Goal: Information Seeking & Learning: Find specific fact

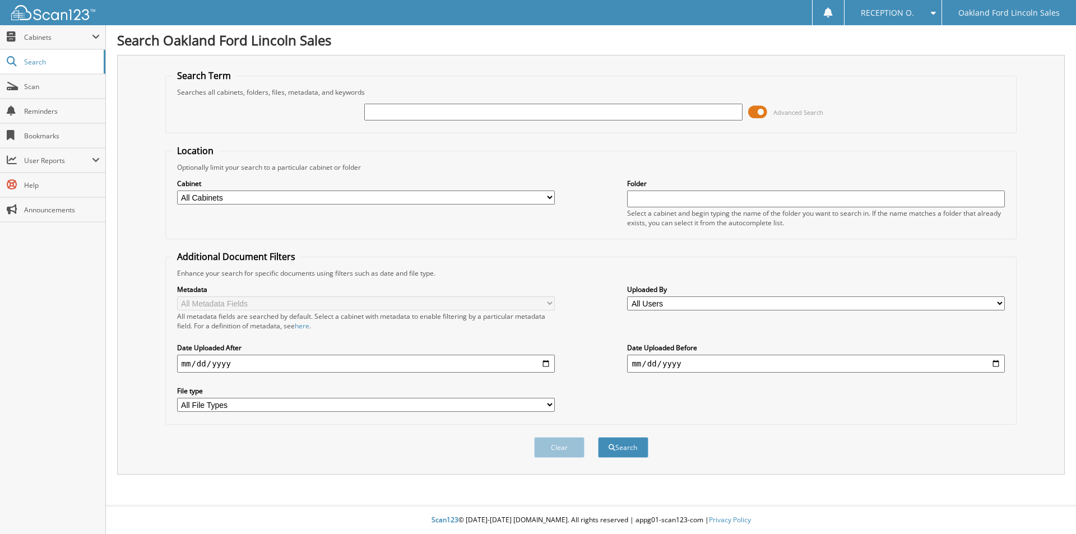
click at [420, 114] on input "text" at bounding box center [553, 112] width 378 height 17
type input "olde tyme"
click at [598, 437] on button "Search" at bounding box center [623, 447] width 50 height 21
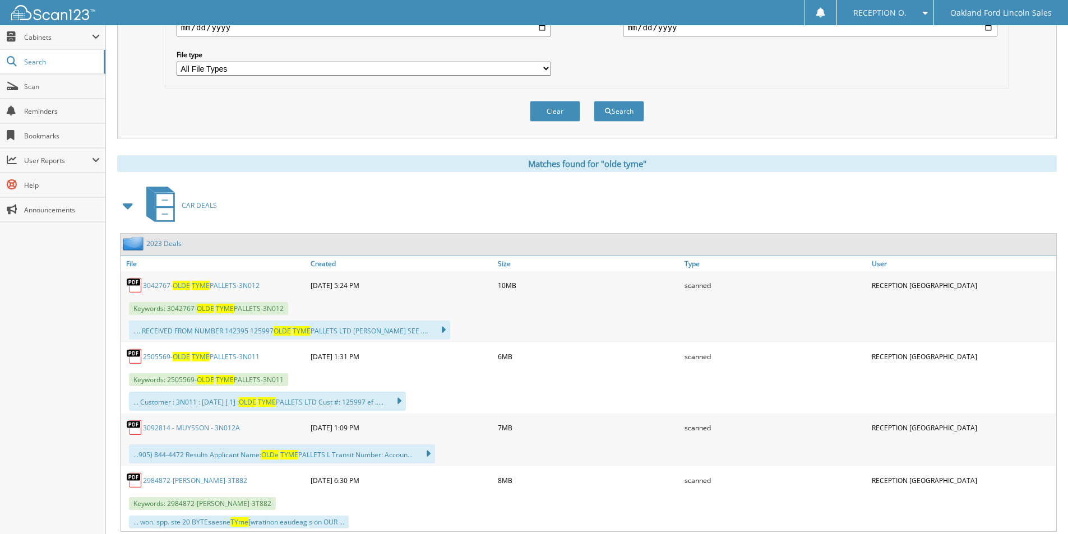
scroll to position [392, 0]
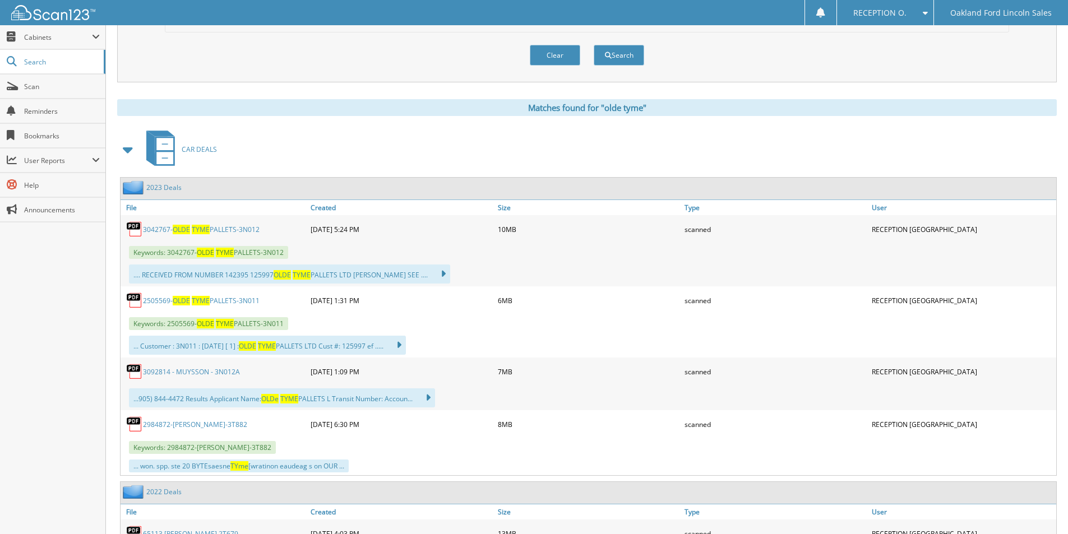
click at [180, 230] on span "OLDE" at bounding box center [181, 230] width 17 height 10
click at [151, 303] on link "2505569- OLDE TYME PALLETS-3N011" at bounding box center [201, 301] width 117 height 10
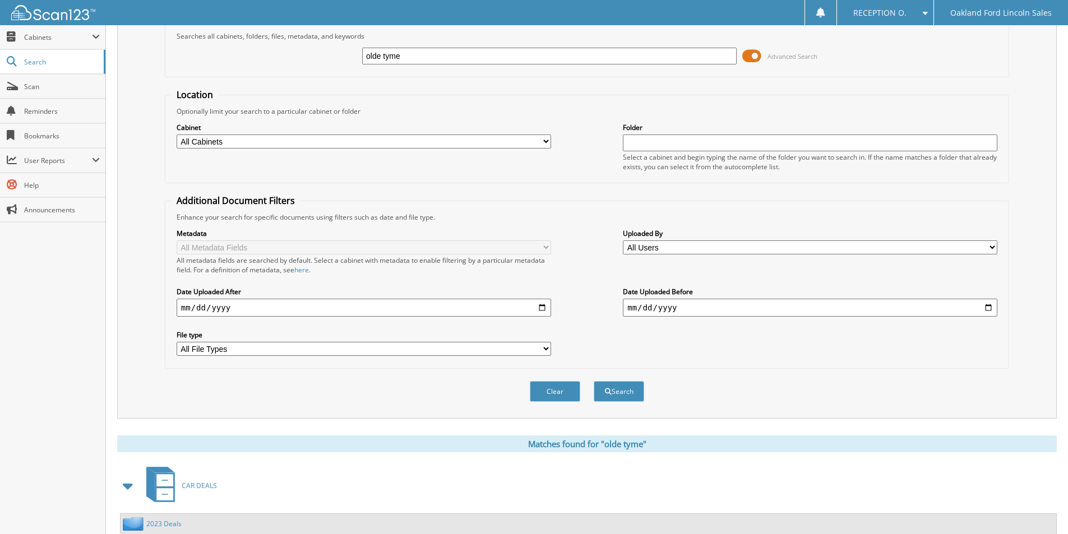
scroll to position [0, 0]
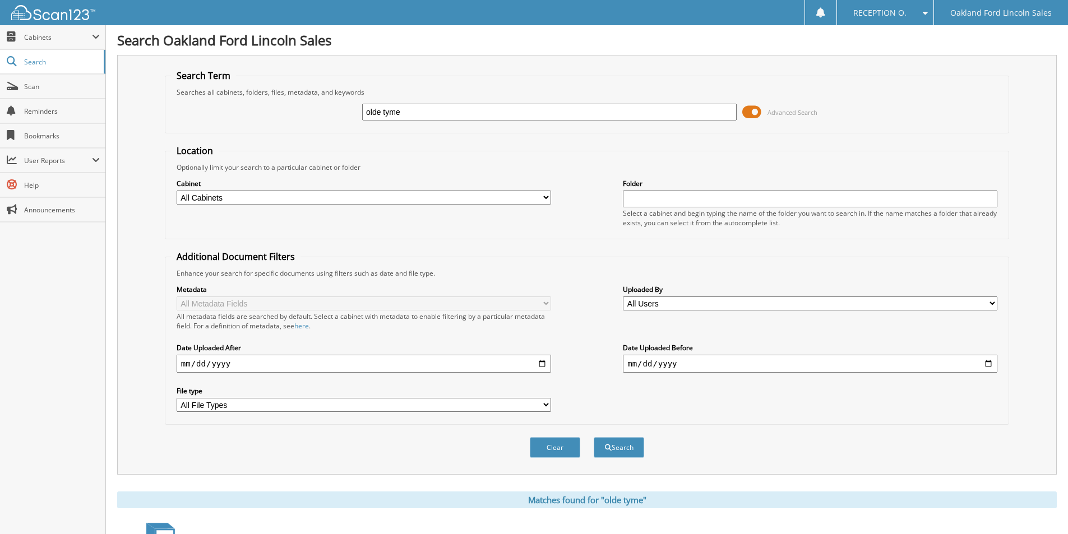
click at [403, 109] on input "olde tyme" at bounding box center [549, 112] width 374 height 17
click at [407, 112] on input "skorupski" at bounding box center [549, 112] width 374 height 17
type input "skorupski"
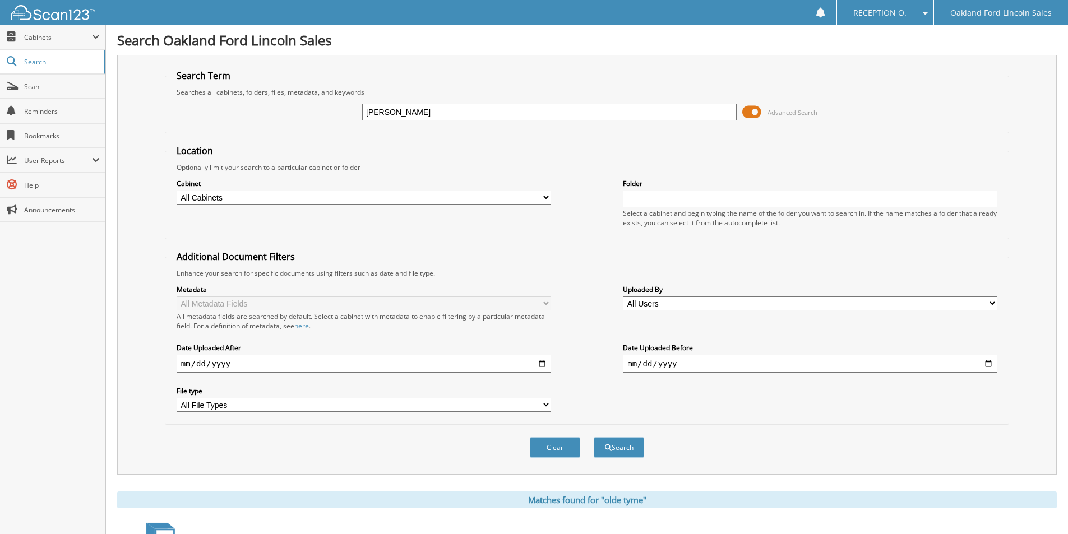
click at [593, 437] on button "Search" at bounding box center [618, 447] width 50 height 21
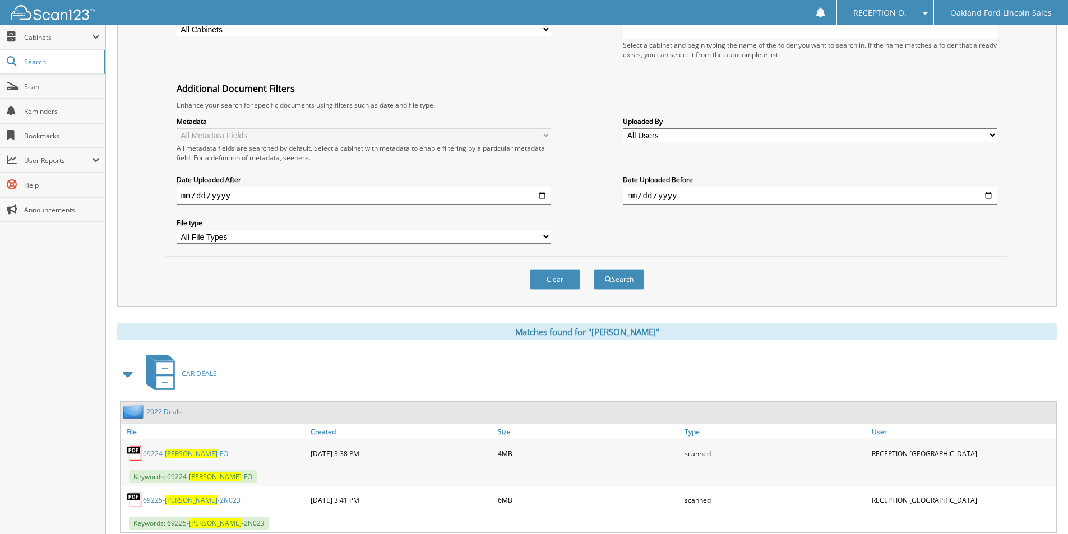
scroll to position [280, 0]
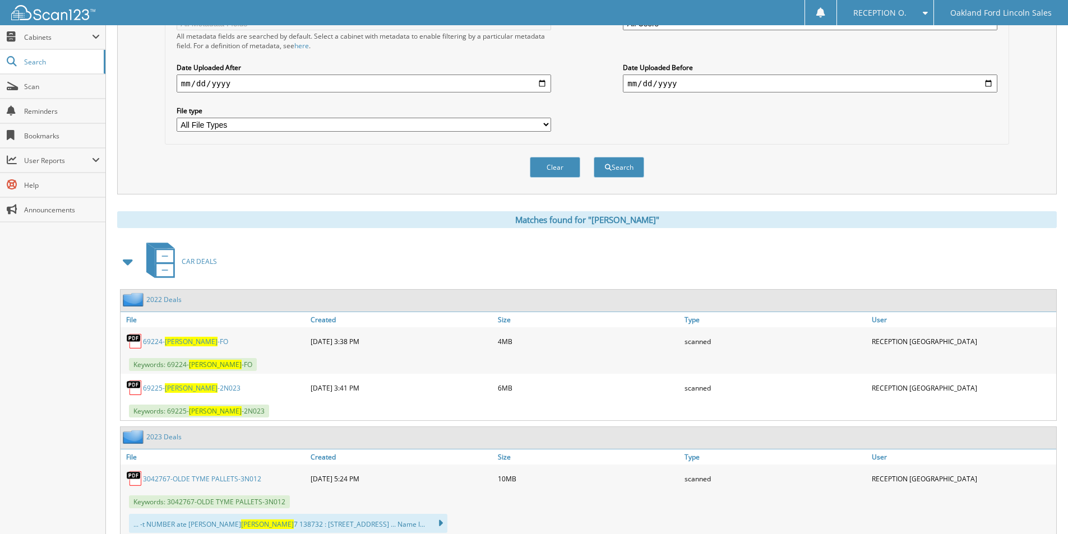
click at [178, 343] on span "SKORUPSKI" at bounding box center [191, 342] width 53 height 10
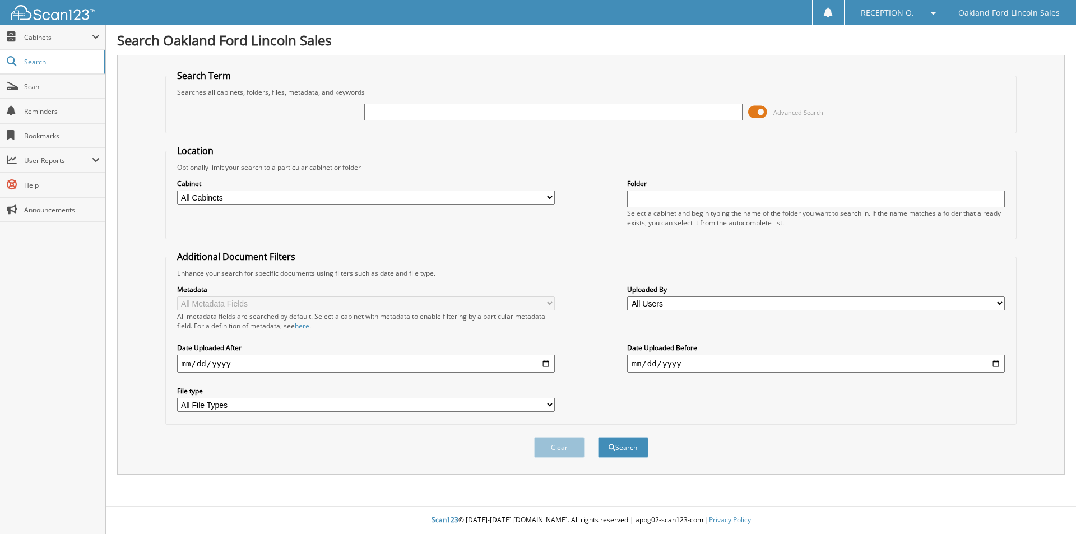
click at [374, 109] on input "text" at bounding box center [553, 112] width 378 height 17
type input "olde tyme"
click at [598, 437] on button "Search" at bounding box center [623, 447] width 50 height 21
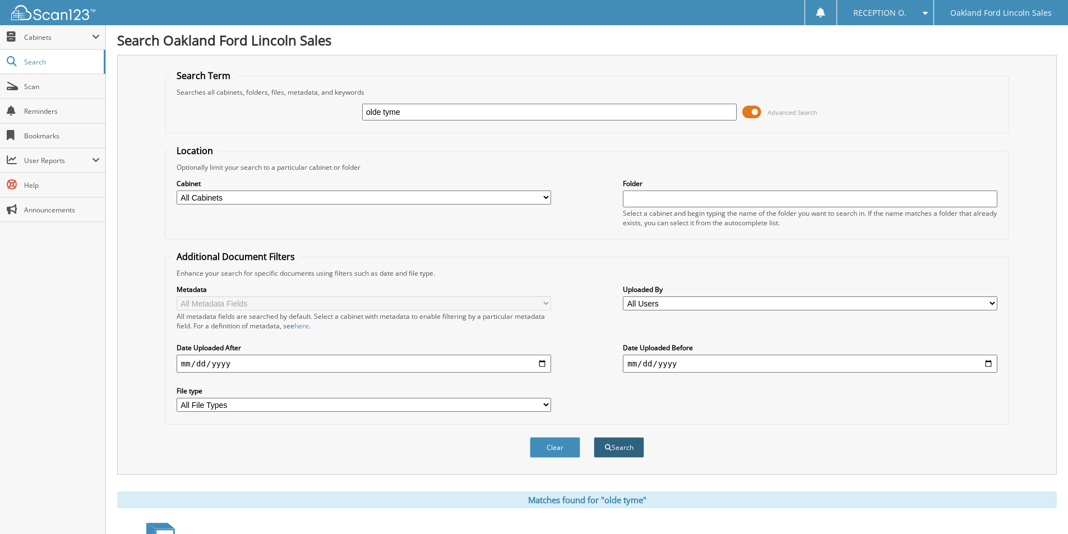
click at [599, 445] on button "Search" at bounding box center [618, 447] width 50 height 21
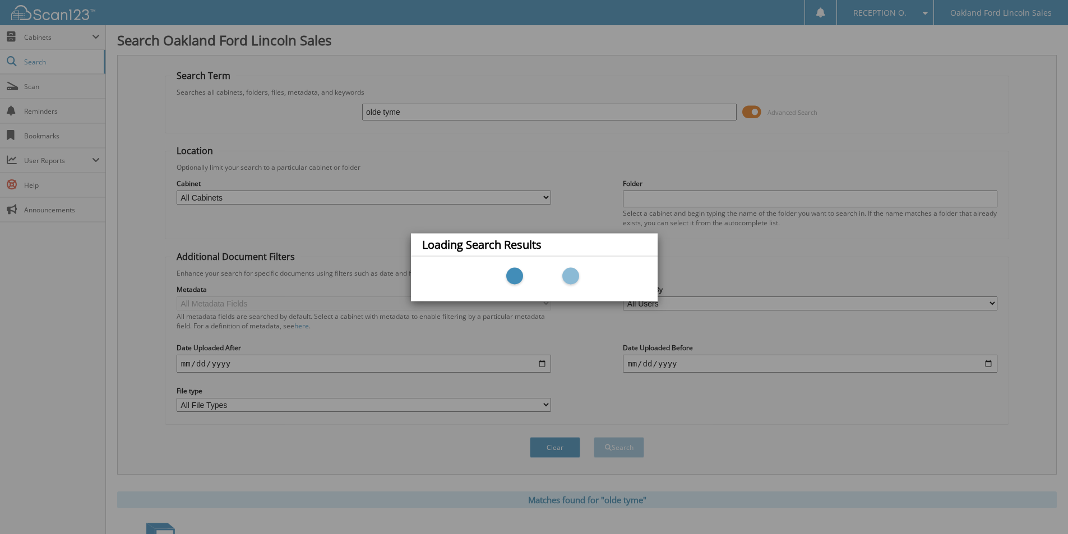
scroll to position [224, 0]
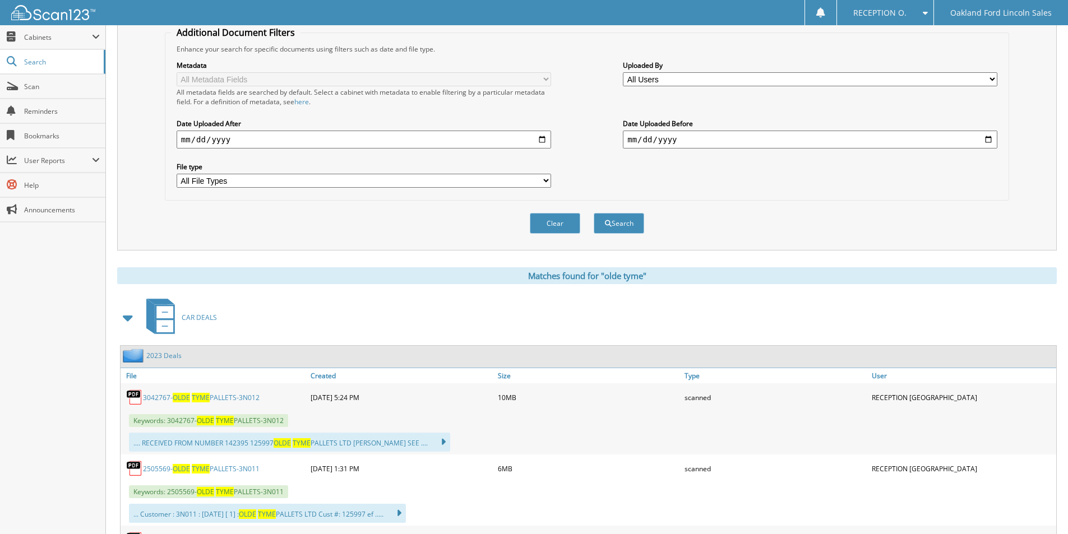
scroll to position [392, 0]
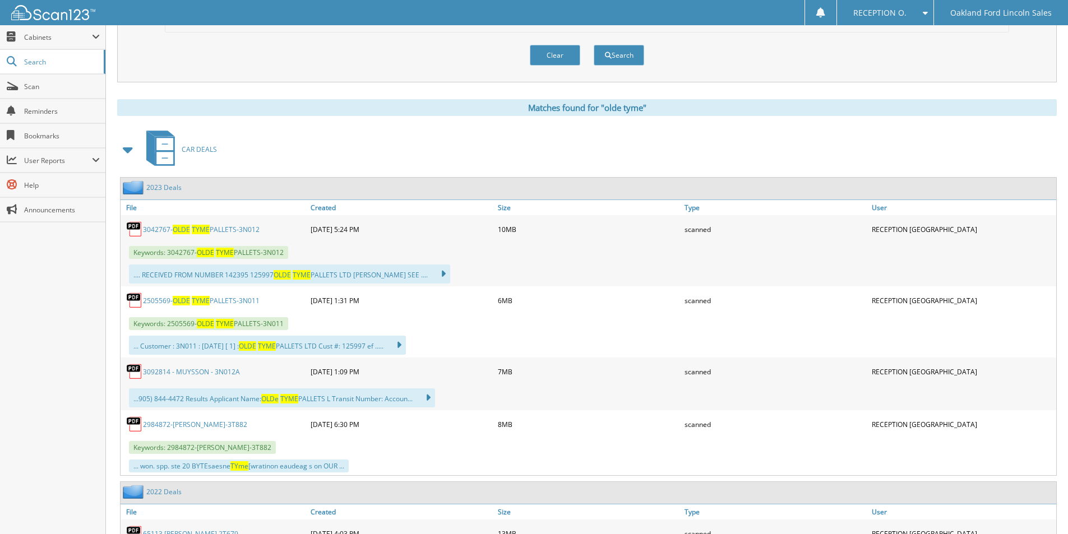
click at [212, 234] on link "3042767- OLDE TYME PALLETS-3N012" at bounding box center [201, 230] width 117 height 10
